Goal: Task Accomplishment & Management: Complete application form

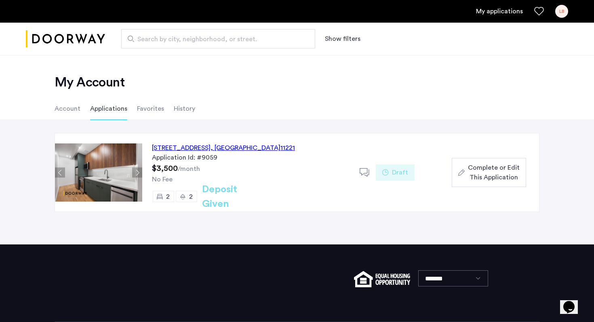
click at [477, 175] on span "Complete or Edit This Application" at bounding box center [494, 172] width 52 height 19
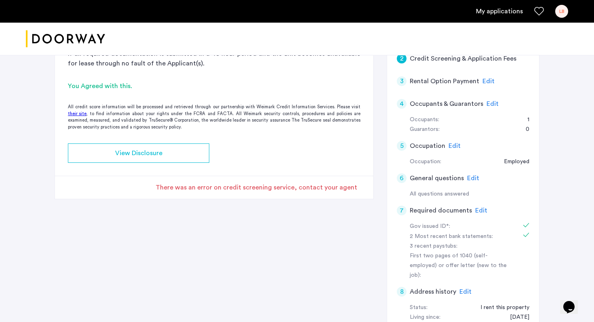
scroll to position [136, 0]
